Goal: Communication & Community: Answer question/provide support

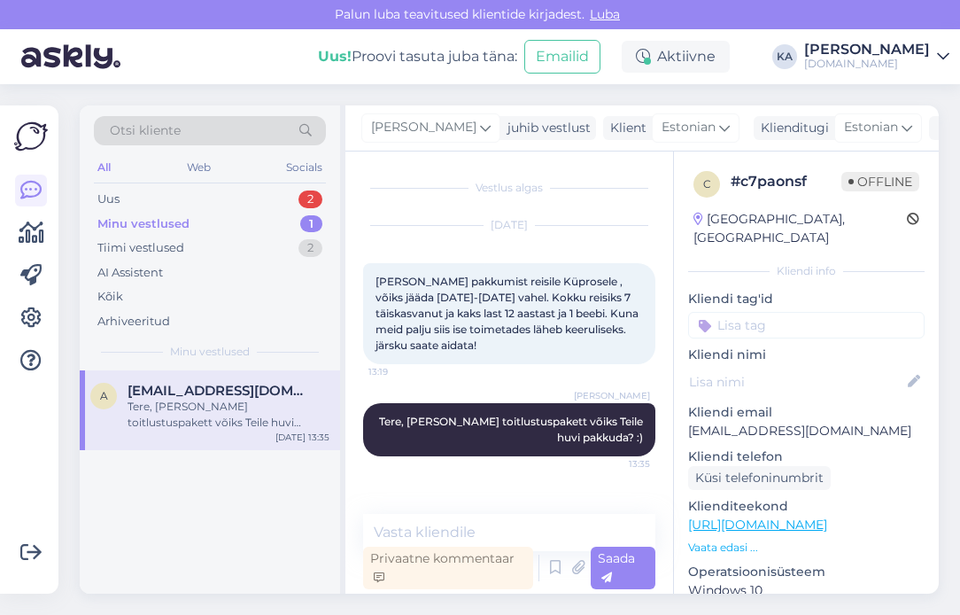
click at [791, 403] on p "Kliendi email" at bounding box center [806, 412] width 237 height 19
click at [578, 508] on div "Vestlus algas [DATE] Tere Sooviksin pakkumist reisile Küprosele , võiks jääda […" at bounding box center [510, 373] width 328 height 442
click at [574, 524] on textarea at bounding box center [509, 532] width 292 height 37
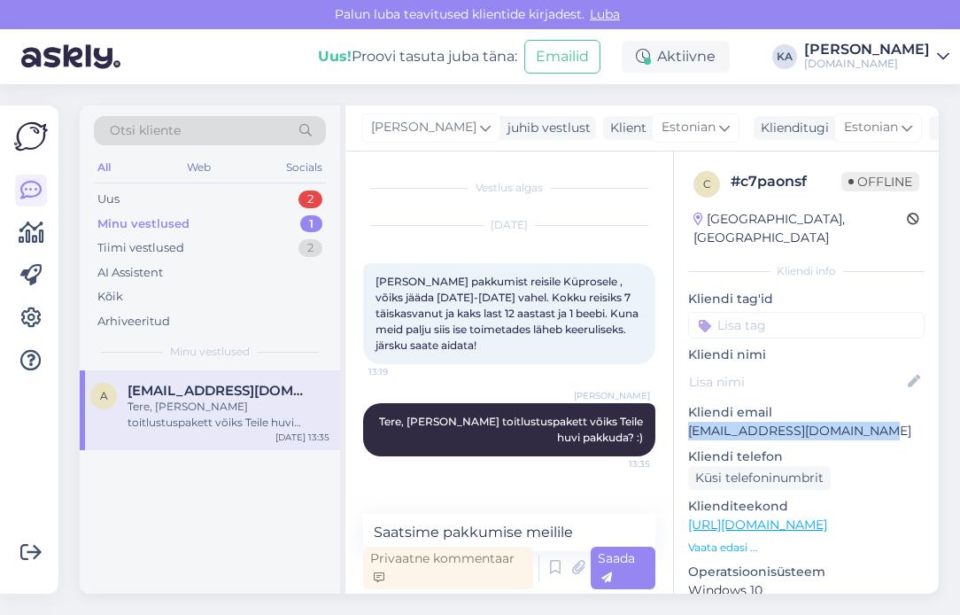
drag, startPoint x: 870, startPoint y: 415, endPoint x: 688, endPoint y: 409, distance: 182.6
click at [688, 409] on div "c # c7paonsf Offline [GEOGRAPHIC_DATA], [GEOGRAPHIC_DATA] Kliendi info Kliendi …" at bounding box center [806, 525] width 265 height 747
copy p "[EMAIL_ADDRESS][DOMAIN_NAME]"
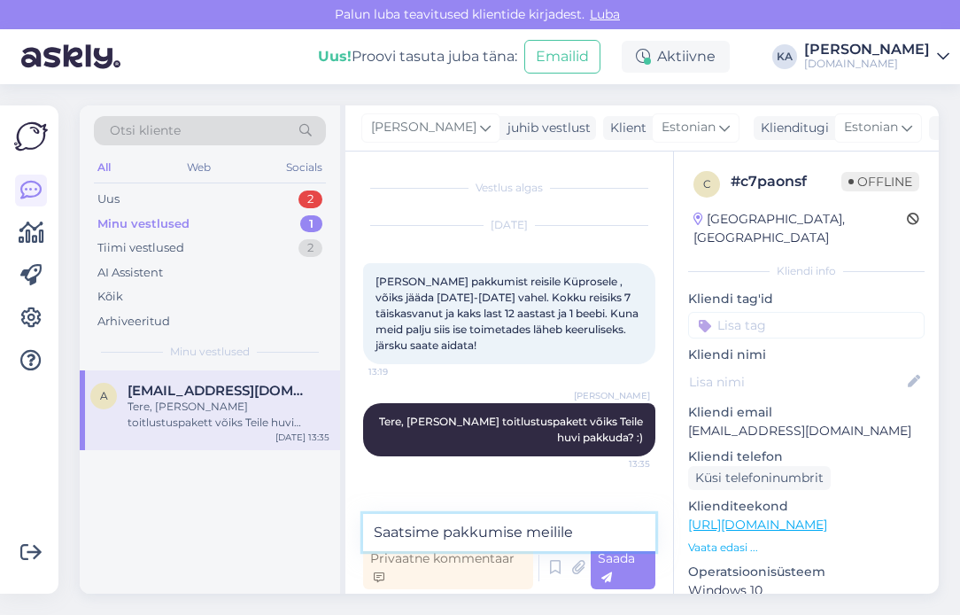
click at [612, 529] on textarea "Saatsime pakkumise meilile" at bounding box center [509, 532] width 292 height 37
paste textarea "[EMAIL_ADDRESS][DOMAIN_NAME]"
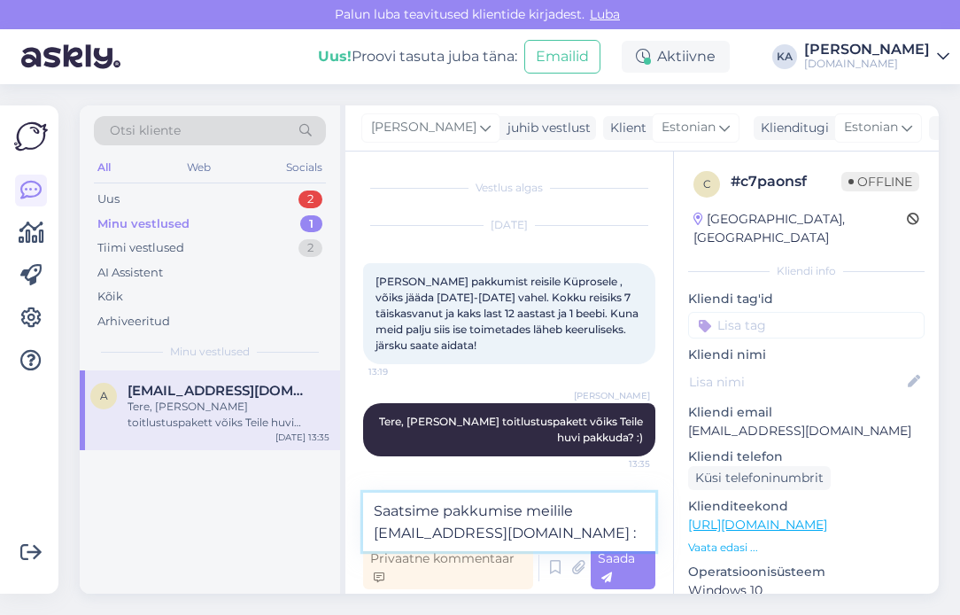
type textarea "Saatsime pakkumise meilile [EMAIL_ADDRESS][DOMAIN_NAME] :)"
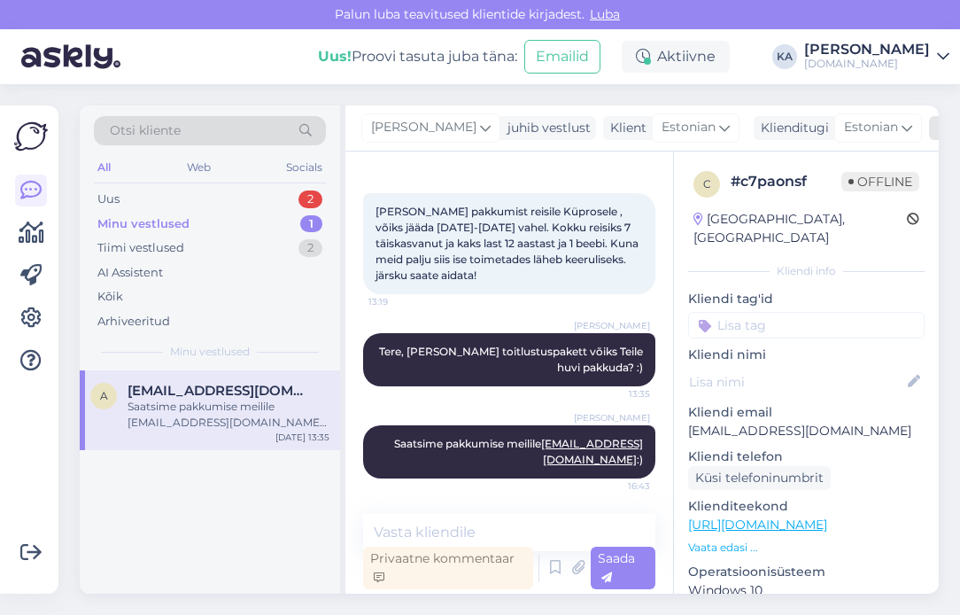
click at [940, 130] on icon at bounding box center [946, 128] width 12 height 12
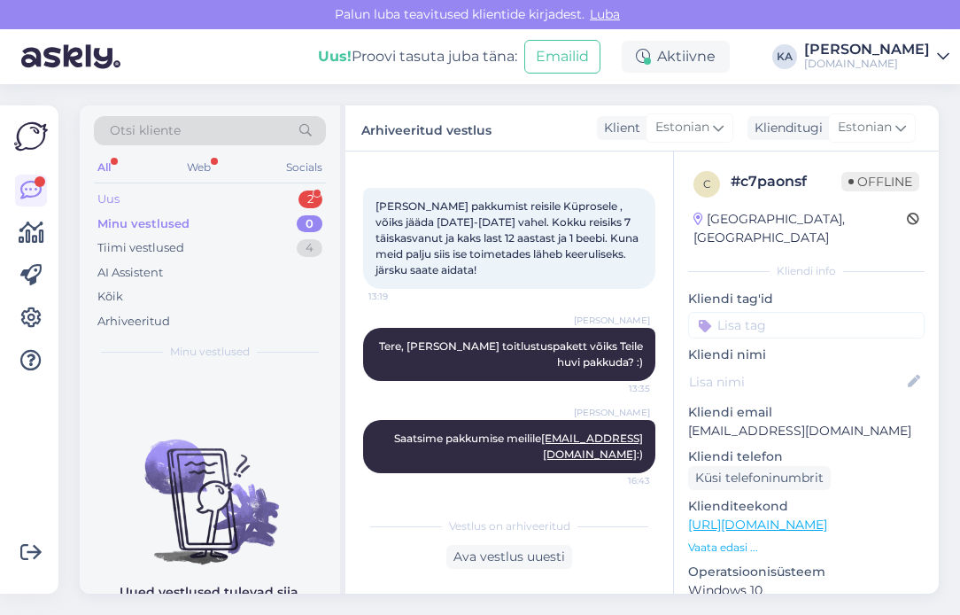
click at [202, 200] on div "Uus 2" at bounding box center [210, 199] width 232 height 25
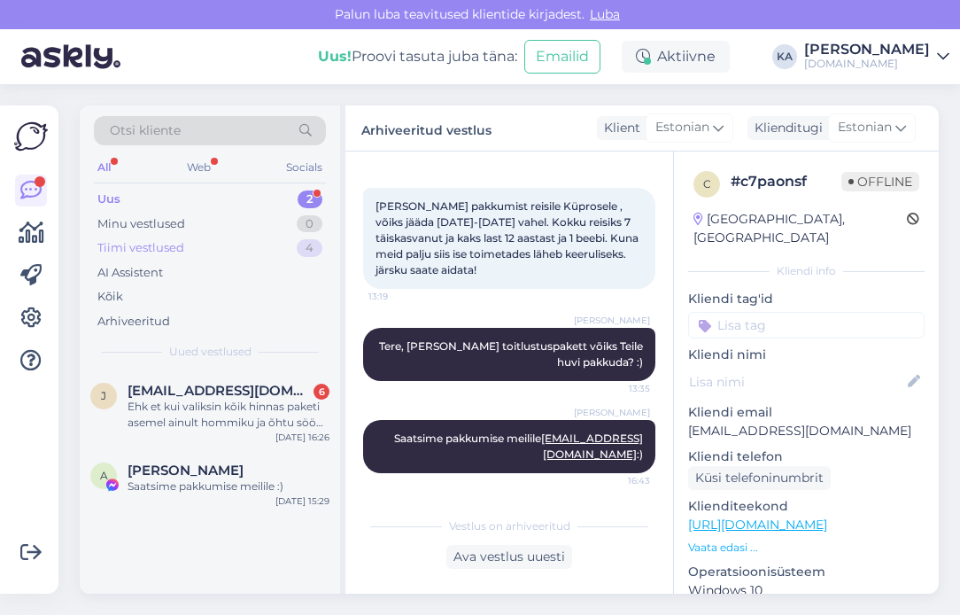
click at [174, 243] on div "Tiimi vestlused" at bounding box center [140, 248] width 87 height 18
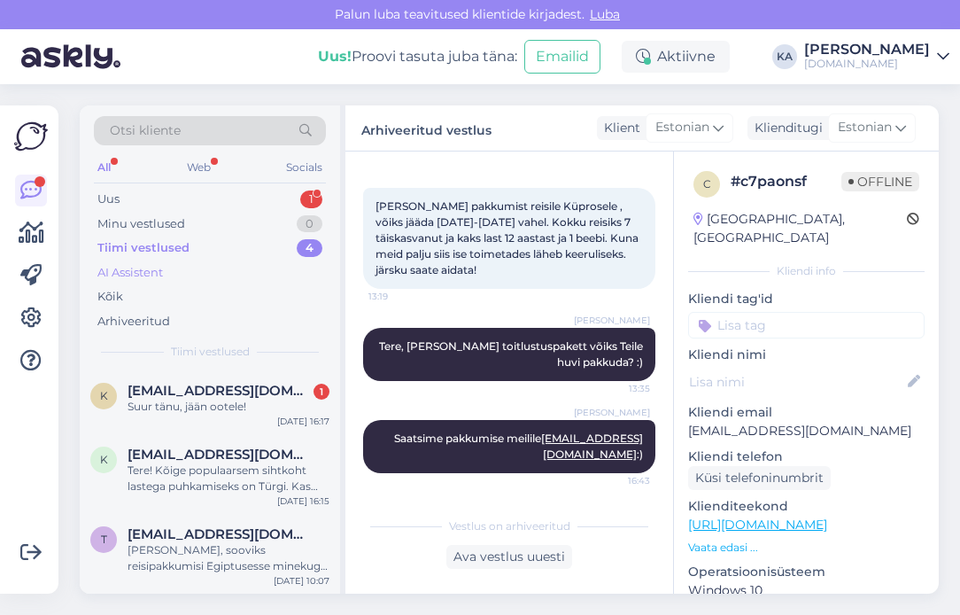
click at [155, 265] on div "AI Assistent" at bounding box center [130, 273] width 66 height 18
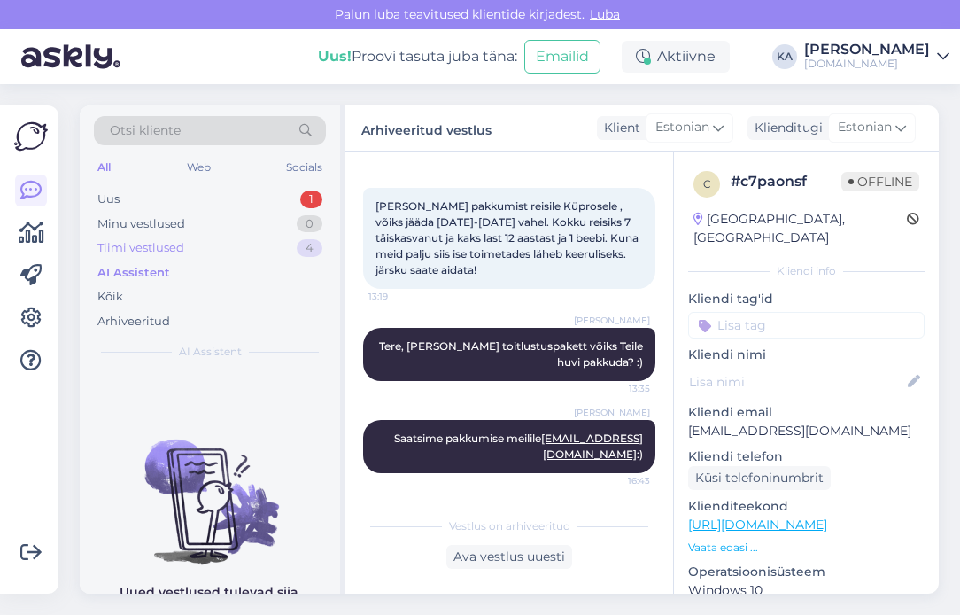
click at [160, 245] on div "Tiimi vestlused" at bounding box center [140, 248] width 87 height 18
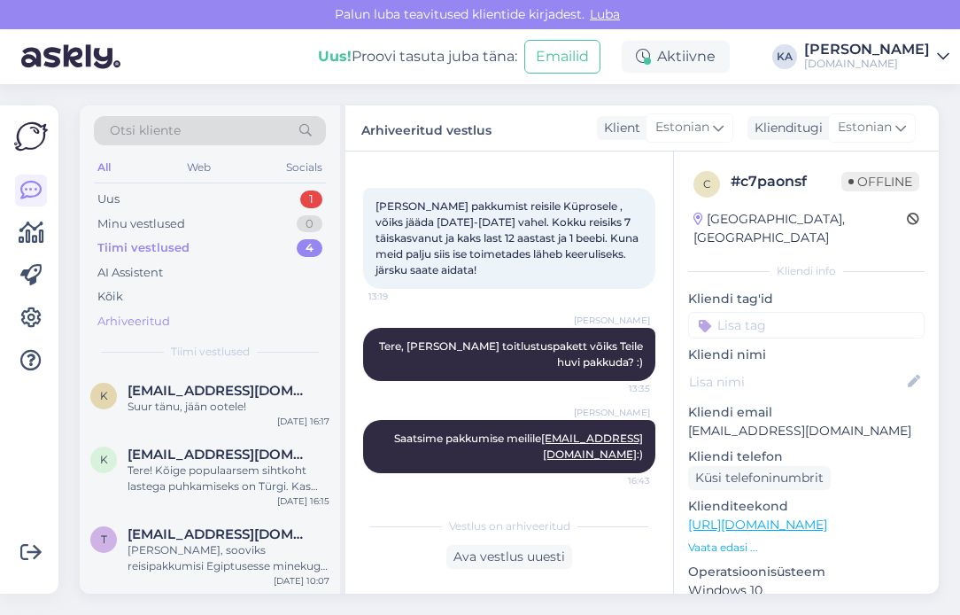
click at [139, 323] on div "Arhiveeritud" at bounding box center [133, 322] width 73 height 18
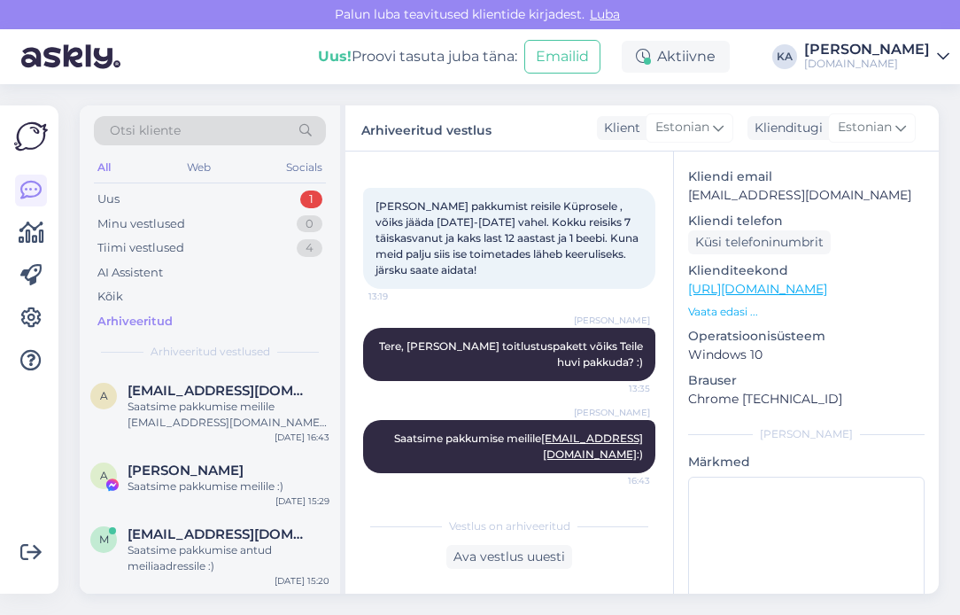
scroll to position [284, 0]
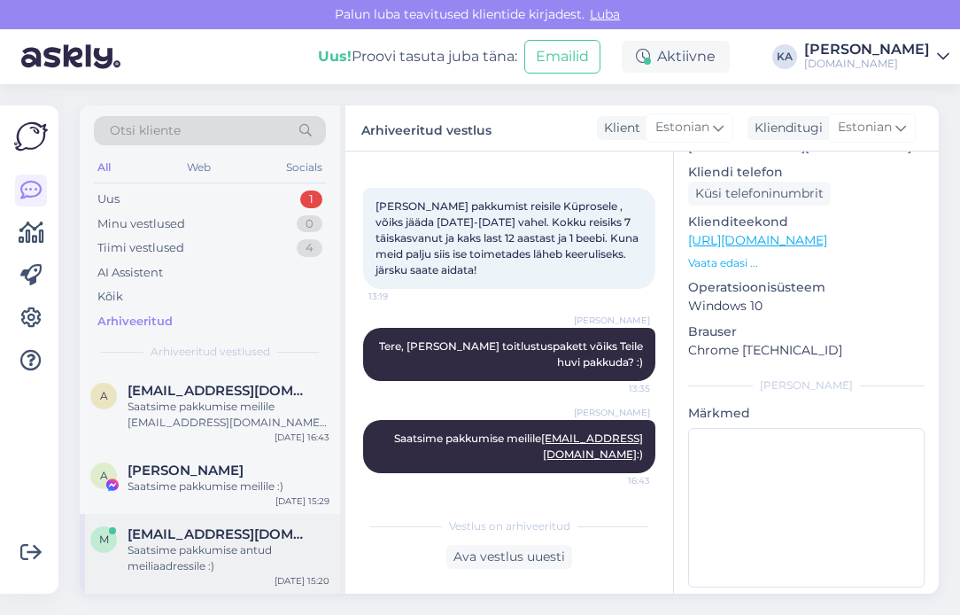
click at [172, 554] on div "Saatsime pakkumise antud meiliaadressile :)" at bounding box center [229, 558] width 202 height 32
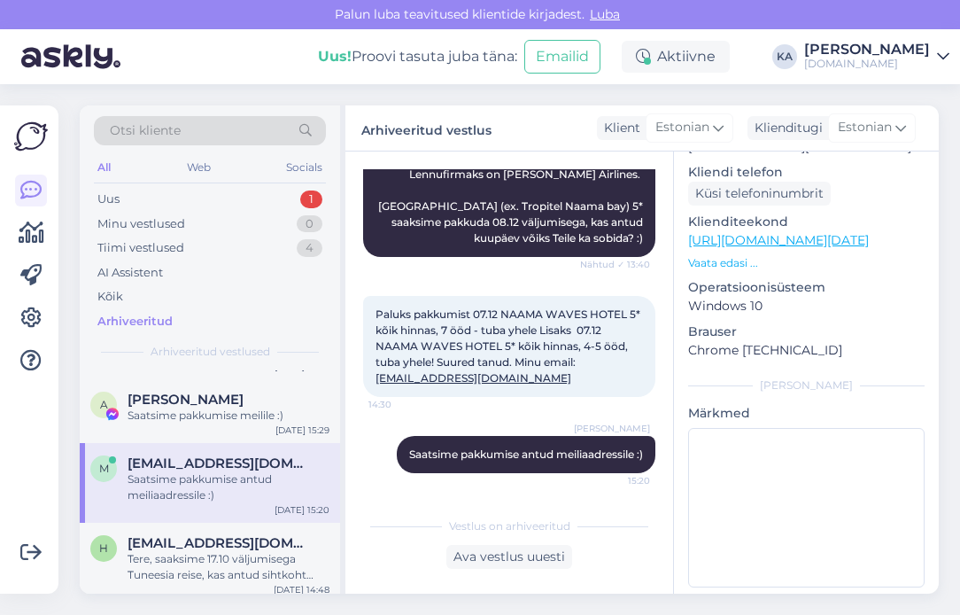
scroll to position [106, 0]
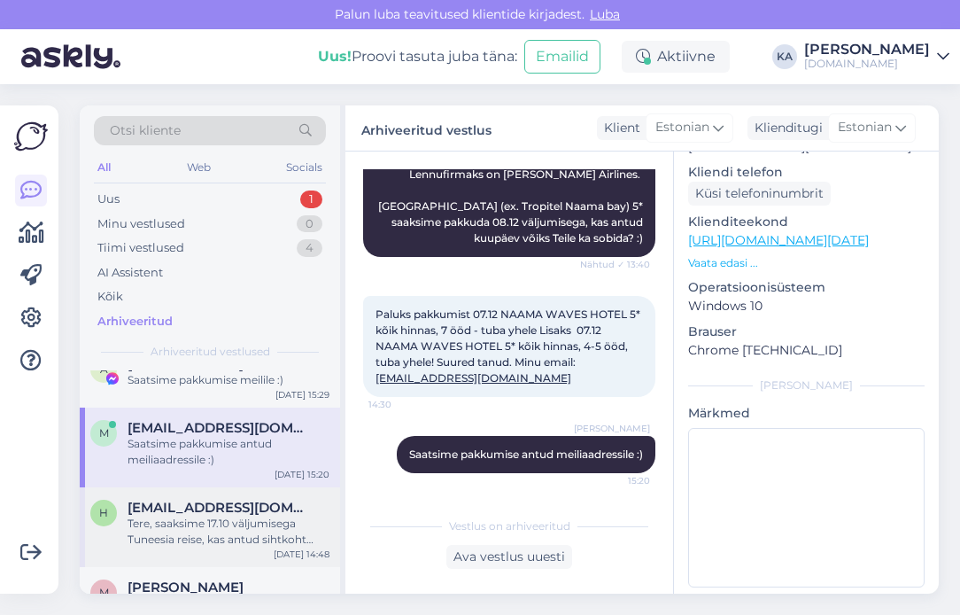
click at [177, 531] on div "Tere, saaksime 17.10 väljumisega Tuneesia reise, kas antud sihtkoht võiks Teile…" at bounding box center [229, 532] width 202 height 32
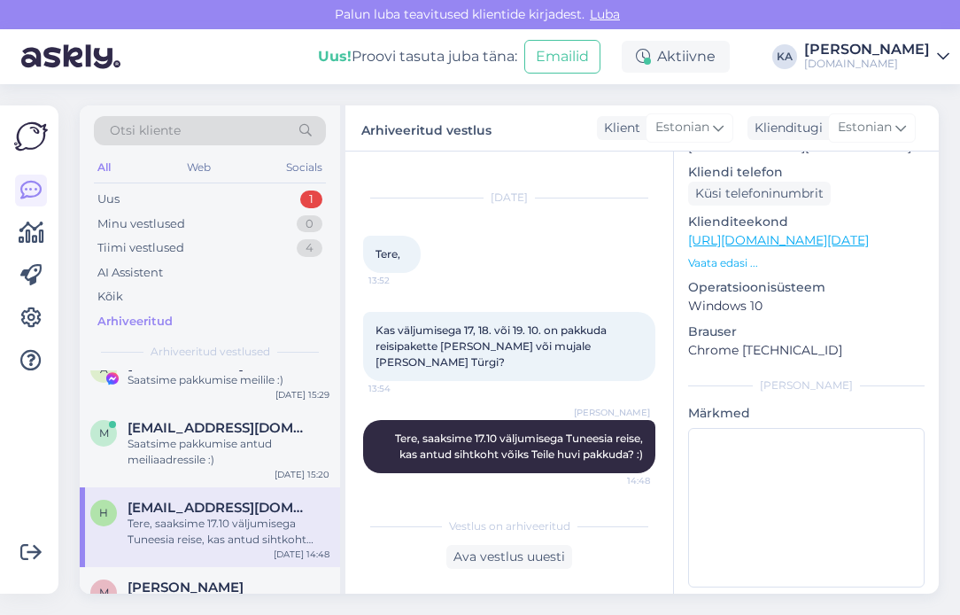
scroll to position [142, 0]
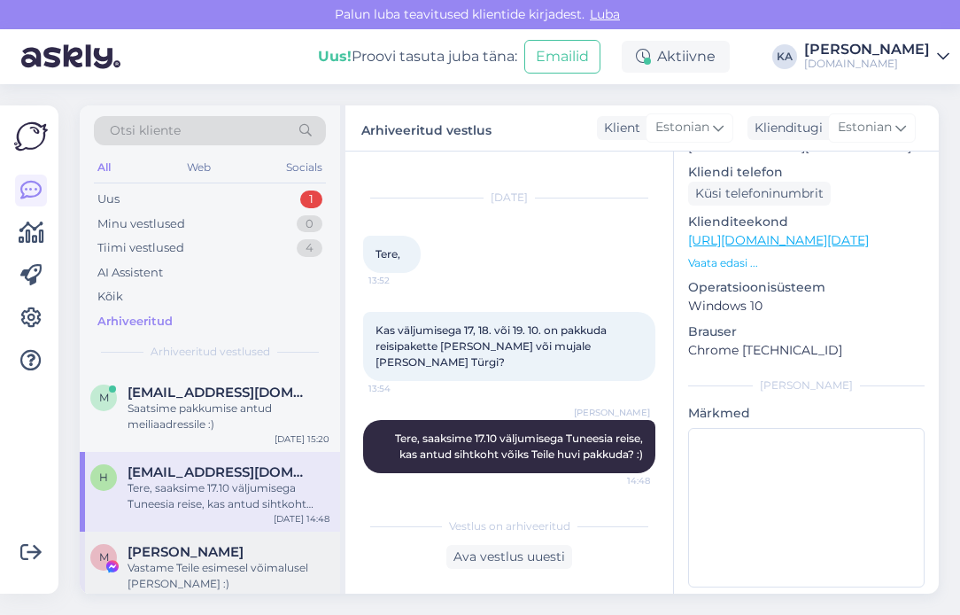
click at [196, 565] on div "Vastame Teile esimesel võimalusel [PERSON_NAME] :)" at bounding box center [229, 576] width 202 height 32
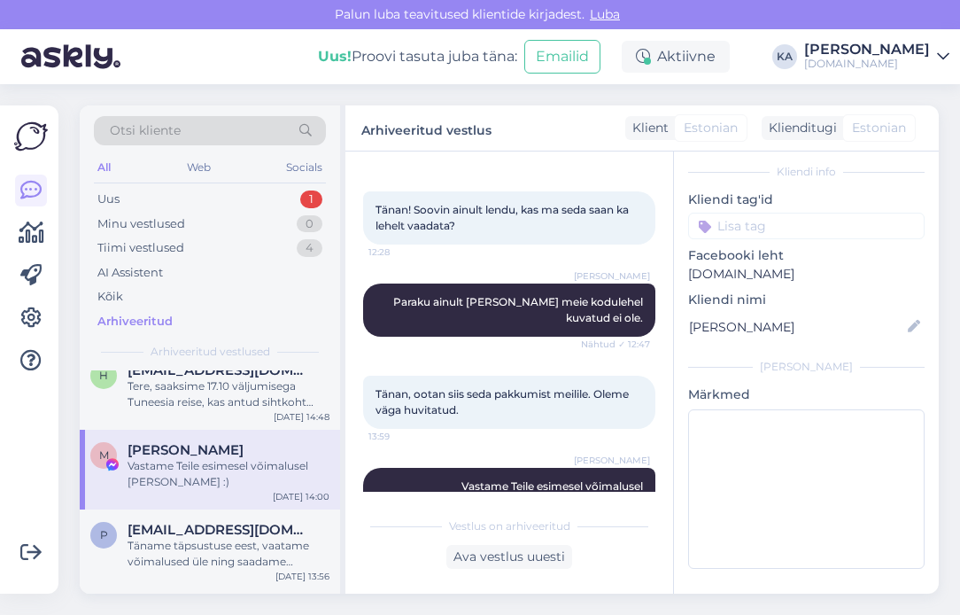
scroll to position [248, 0]
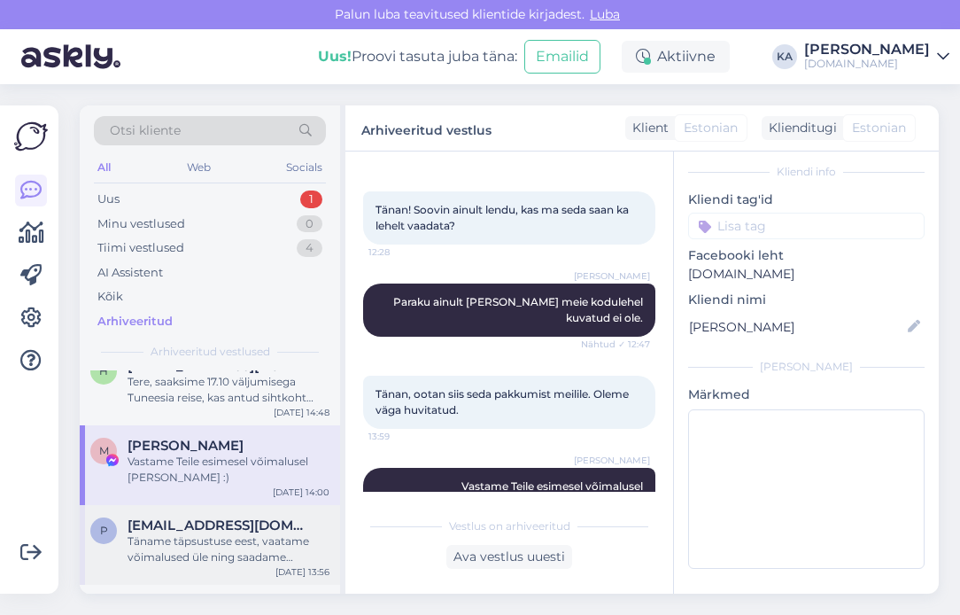
click at [196, 554] on div "Täname täpsustuse eest, vaatame võimalused üle ning saadame pakkumised antud me…" at bounding box center [229, 549] width 202 height 32
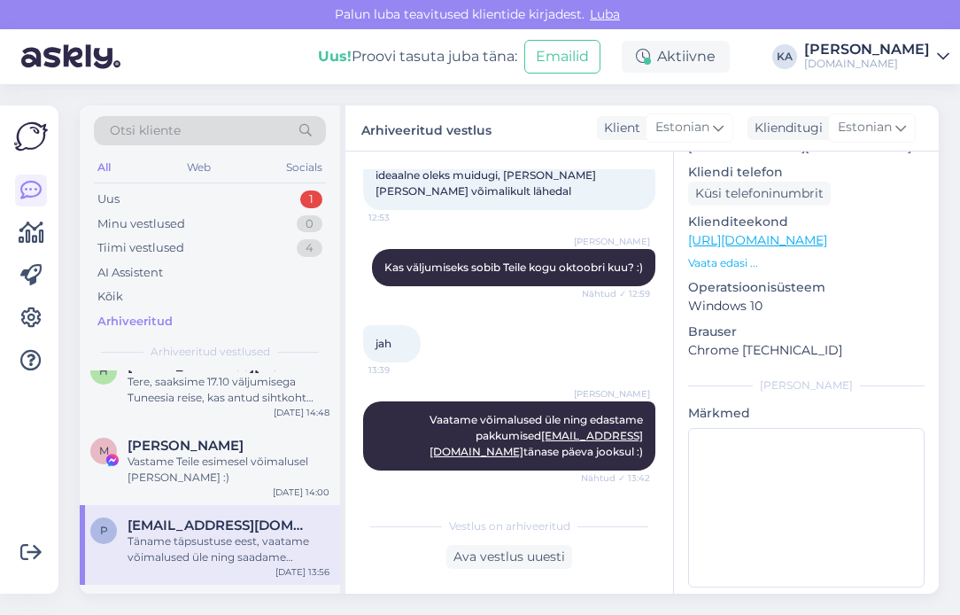
scroll to position [628, 0]
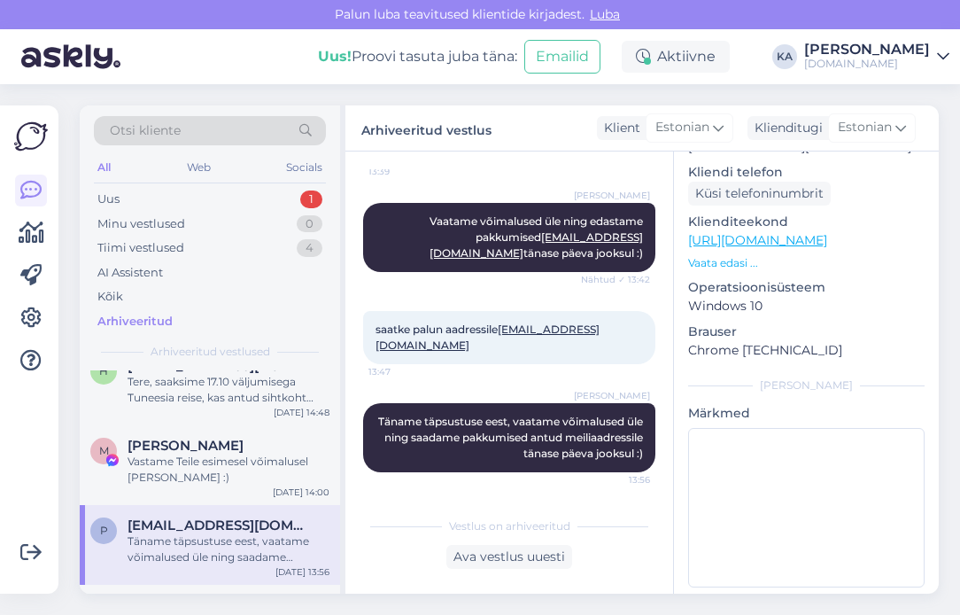
click at [291, 539] on div "Täname täpsustuse eest, vaatame võimalused üle ning saadame pakkumised antud me…" at bounding box center [229, 549] width 202 height 32
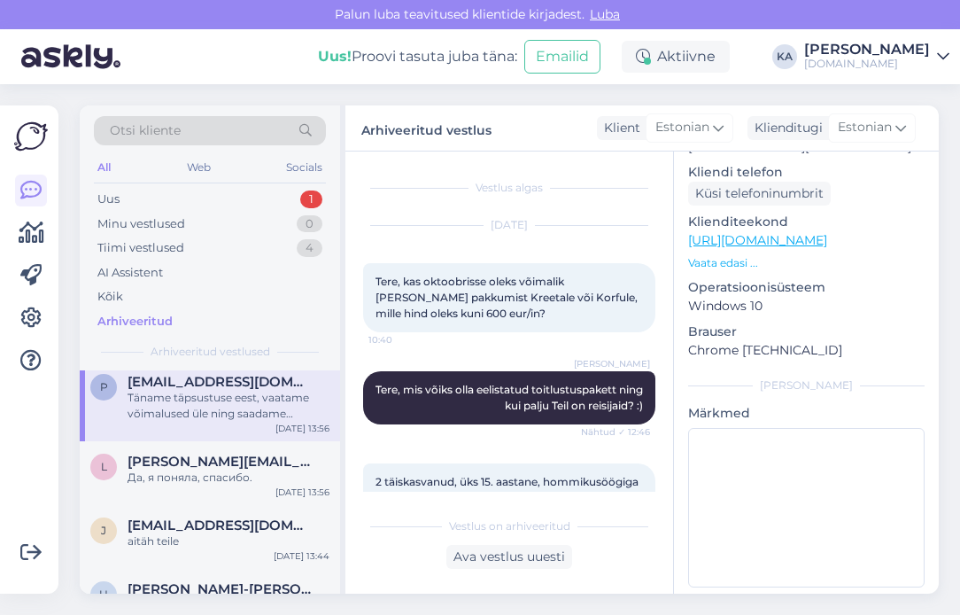
scroll to position [425, 0]
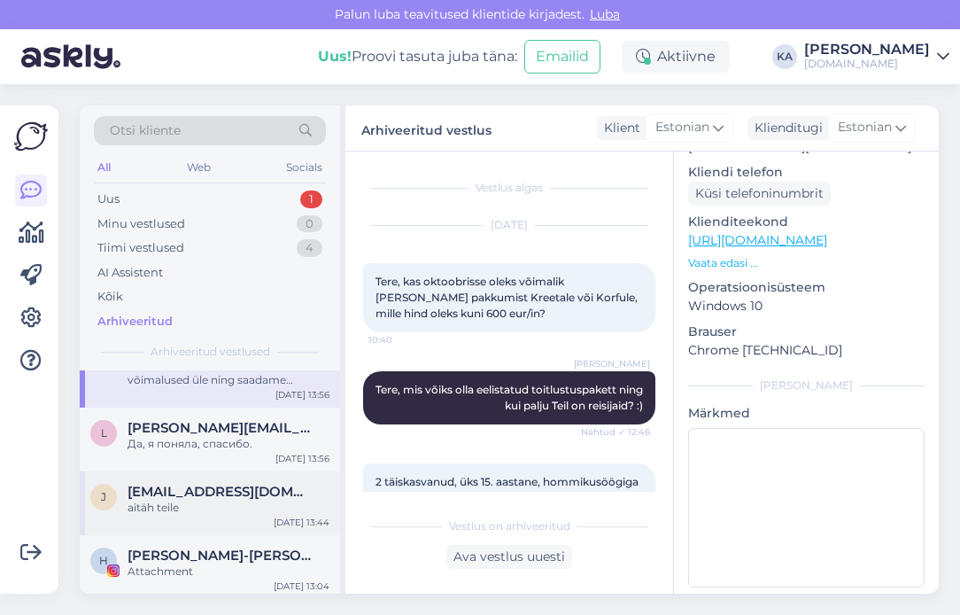
click at [239, 494] on span "[EMAIL_ADDRESS][DOMAIN_NAME]" at bounding box center [220, 492] width 184 height 16
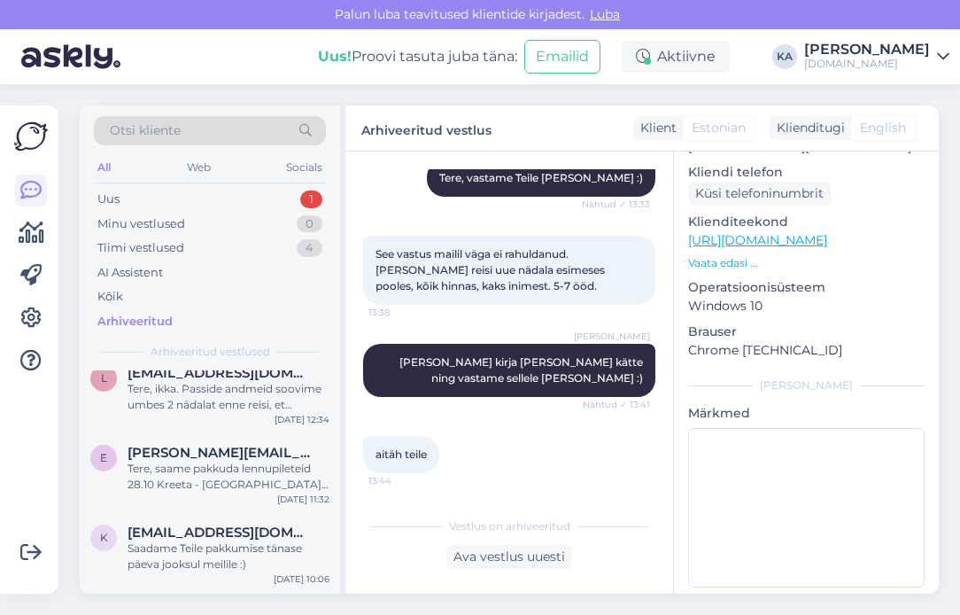
scroll to position [673, 0]
click at [239, 494] on div "e [PERSON_NAME][EMAIL_ADDRESS][DOMAIN_NAME] Tere, saame pakkuda lennupileteid 2…" at bounding box center [210, 471] width 260 height 80
